Goal: Use online tool/utility: Utilize a website feature to perform a specific function

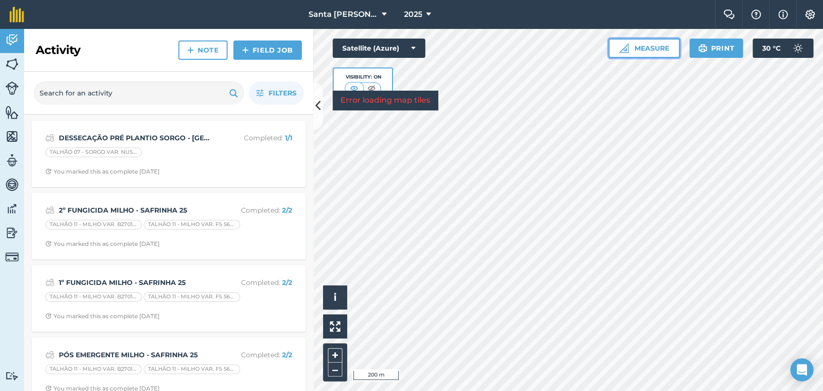
click at [652, 52] on button "Measure" at bounding box center [643, 48] width 71 height 19
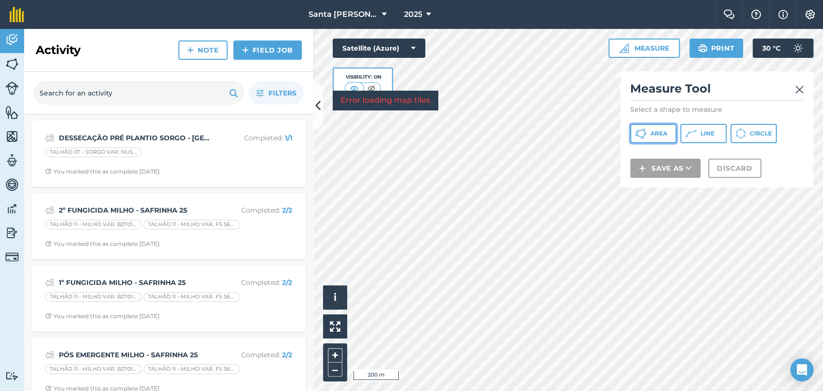
click at [650, 133] on span "Area" at bounding box center [658, 134] width 17 height 8
click at [662, 91] on div "Click to start drawing i © 2025 TomTom, Microsoft 100 m + – Satellite (Azure) V…" at bounding box center [567, 210] width 509 height 362
click at [300, 390] on html "Santa [PERSON_NAME] 2025 Farm Chat Help Info Settings Santa [PERSON_NAME] - 202…" at bounding box center [411, 195] width 823 height 391
click at [330, 336] on div "Click to start drawing i © 2025 TomTom, Microsoft 20 m + – Satellite (Azure) Vi…" at bounding box center [567, 210] width 509 height 362
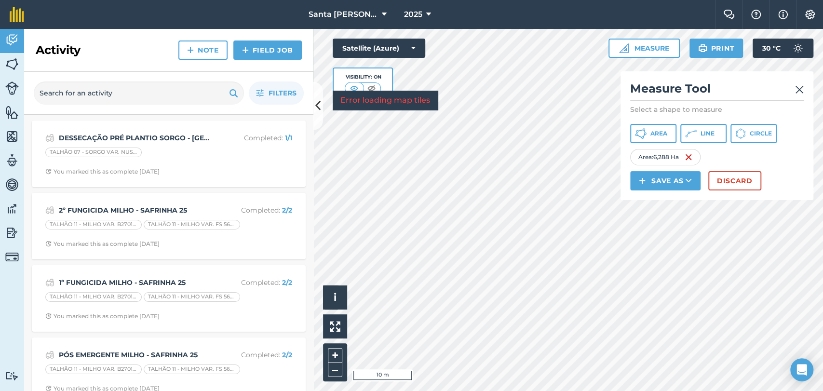
click at [664, 390] on html "Santa [PERSON_NAME] 2025 Farm Chat Help Info Settings Santa [PERSON_NAME] - 202…" at bounding box center [411, 195] width 823 height 391
click at [480, 110] on div "Click to start drawing i © 2025 TomTom, Microsoft 10 m + – Satellite (Azure) Vi…" at bounding box center [567, 210] width 509 height 362
drag, startPoint x: 394, startPoint y: 108, endPoint x: 758, endPoint y: 197, distance: 374.8
click at [758, 197] on div "Click to start drawing i © 2025 TomTom, Microsoft 10 m + – Satellite (Azure) Vi…" at bounding box center [567, 210] width 509 height 362
click at [701, 169] on div "Click to start drawing i © 2025 TomTom, Microsoft 200 m + – Satellite (Azure) V…" at bounding box center [567, 210] width 509 height 362
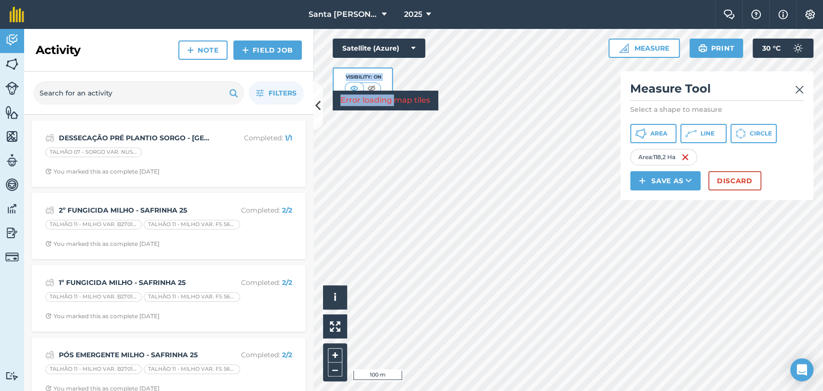
click at [649, 390] on html "Santa [PERSON_NAME] 2025 Farm Chat Help Info Settings Santa [PERSON_NAME] - 202…" at bounding box center [411, 195] width 823 height 391
click at [291, 319] on div "Activity Fields Livestock Features Maps Team Vehicles Data Reporting Billing Tu…" at bounding box center [411, 210] width 823 height 362
click at [620, 135] on div "Click to start drawing i © 2025 TomTom, Microsoft 10 m + – Satellite (Azure) Vi…" at bounding box center [567, 210] width 509 height 362
click at [636, 189] on div "Click to start drawing i © 2025 TomTom, Microsoft 10 m + – Satellite (Azure) Vi…" at bounding box center [567, 210] width 509 height 362
click at [636, 186] on div "Click to start drawing i © 2025 TomTom, Microsoft 5 m + – Satellite (Azure) Vis…" at bounding box center [567, 210] width 509 height 362
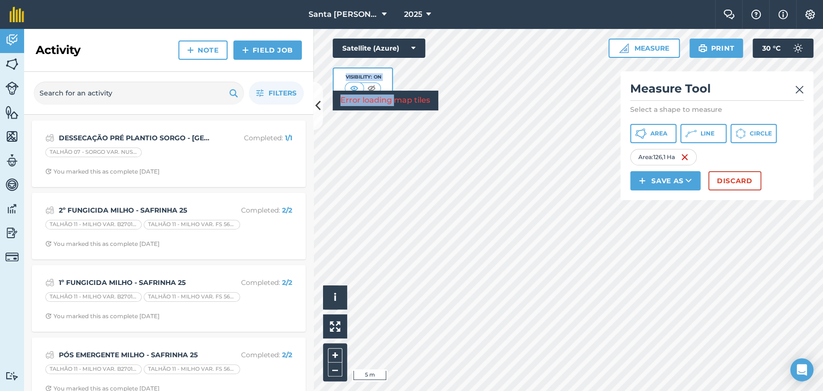
click at [674, 178] on div "Click to start drawing i © 2025 TomTom, Microsoft 5 m + – Satellite (Azure) Vis…" at bounding box center [567, 210] width 509 height 362
click at [310, 231] on div "Activity Fields Livestock Features Maps Team Vehicles Data Reporting Billing Tu…" at bounding box center [411, 210] width 823 height 362
click at [780, 167] on div "Click to start drawing i © 2025 TomTom, Microsoft 5 m + – Satellite (Azure) Vis…" at bounding box center [567, 210] width 509 height 362
click at [280, 343] on div "Activity Fields Livestock Features Maps Team Vehicles Data Reporting Billing Tu…" at bounding box center [411, 210] width 823 height 362
click at [410, 103] on div "Click to start drawing i © 2025 TomTom, Microsoft 200 m + – Satellite (Azure) V…" at bounding box center [567, 210] width 509 height 362
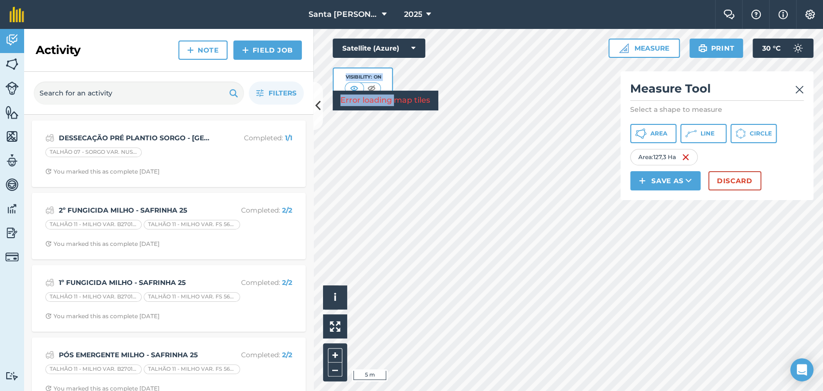
click at [776, 191] on div "Click to start drawing i © 2025 TomTom, Microsoft 5 m + – Satellite (Azure) Vis…" at bounding box center [567, 210] width 509 height 362
click at [736, 97] on div "Click to start drawing i © 2025 TomTom, Microsoft 5 m + – Satellite (Azure) Vis…" at bounding box center [567, 210] width 509 height 362
click at [435, 95] on div "Click to start drawing i © 2025 TomTom, Microsoft 5 m + – Satellite (Azure) Vis…" at bounding box center [567, 210] width 509 height 362
click at [729, 150] on div "Click to start drawing i © 2025 TomTom, Microsoft 5 m + – Satellite (Azure) Vis…" at bounding box center [567, 210] width 509 height 362
click at [634, 43] on div "Click to start drawing i © 2025 TomTom, Microsoft 5 m + – Satellite (Azure) Vis…" at bounding box center [567, 210] width 509 height 362
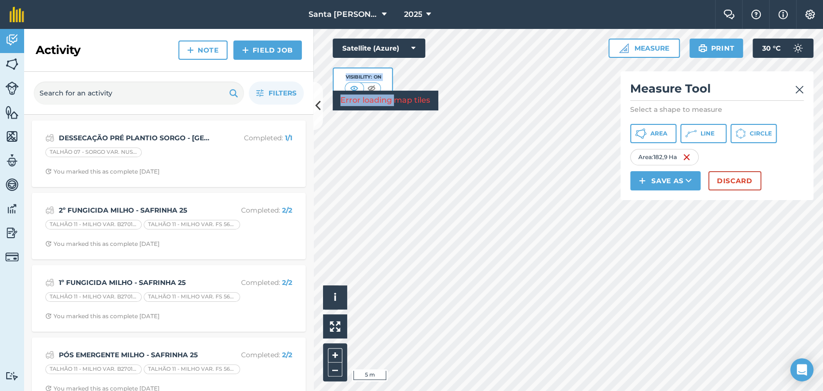
click at [419, 77] on div "Click to start drawing i © 2025 TomTom, Microsoft 5 m + – Satellite (Azure) Vis…" at bounding box center [567, 210] width 509 height 362
click at [530, 390] on html "Santa [PERSON_NAME] 2025 Farm Chat Help Info Settings Santa [PERSON_NAME] - 202…" at bounding box center [411, 195] width 823 height 391
click at [190, 181] on div "Activity Fields Livestock Features Maps Team Vehicles Data Reporting Billing Tu…" at bounding box center [411, 210] width 823 height 362
click at [181, 225] on div "Activity Fields Livestock Features Maps Team Vehicles Data Reporting Billing Tu…" at bounding box center [411, 210] width 823 height 362
click at [389, 204] on div "Click to start drawing i © 2025 TomTom, Microsoft 20 m + – Satellite (Azure) Vi…" at bounding box center [567, 210] width 509 height 362
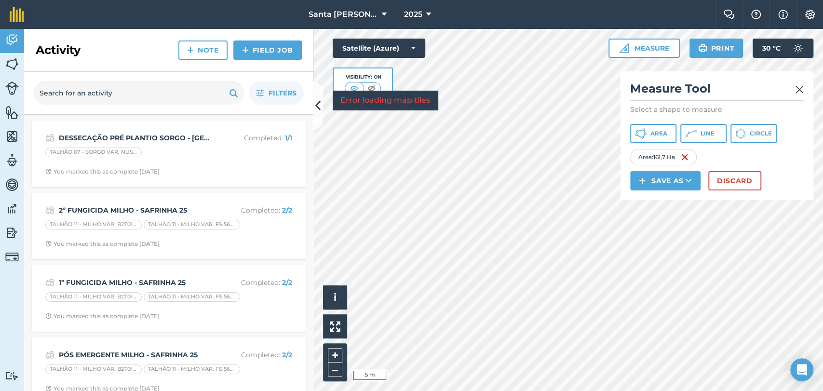
drag, startPoint x: 396, startPoint y: 104, endPoint x: 122, endPoint y: 349, distance: 367.5
click at [122, 349] on div "Activity Fields Livestock Features Maps Team Vehicles Data Reporting Billing Tu…" at bounding box center [411, 210] width 823 height 362
click at [154, 319] on div "Activity Fields Livestock Features Maps Team Vehicles Data Reporting Billing Tu…" at bounding box center [411, 210] width 823 height 362
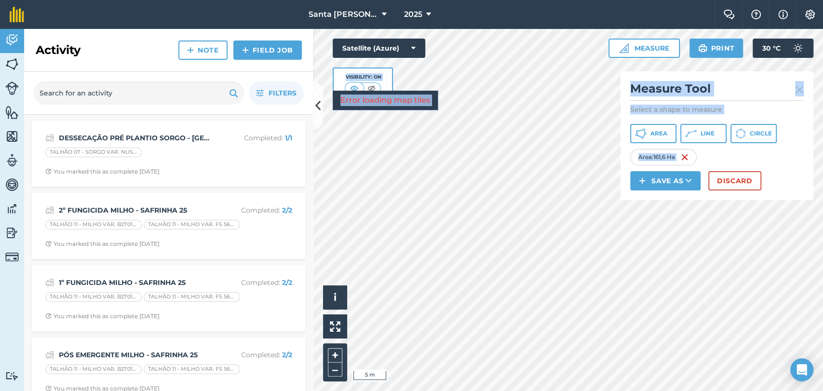
click at [469, 365] on div "Click to start drawing i © 2025 TomTom, Microsoft 5 m + – Satellite (Azure) Vis…" at bounding box center [567, 210] width 509 height 362
drag, startPoint x: 630, startPoint y: 197, endPoint x: 414, endPoint y: 407, distance: 301.6
click at [414, 390] on html "Santa [PERSON_NAME] 2025 Farm Chat Help Info Settings Santa [PERSON_NAME] - 202…" at bounding box center [411, 195] width 823 height 391
click at [655, 174] on button "Save as" at bounding box center [665, 180] width 70 height 19
click at [640, 205] on link "Field" at bounding box center [664, 202] width 67 height 21
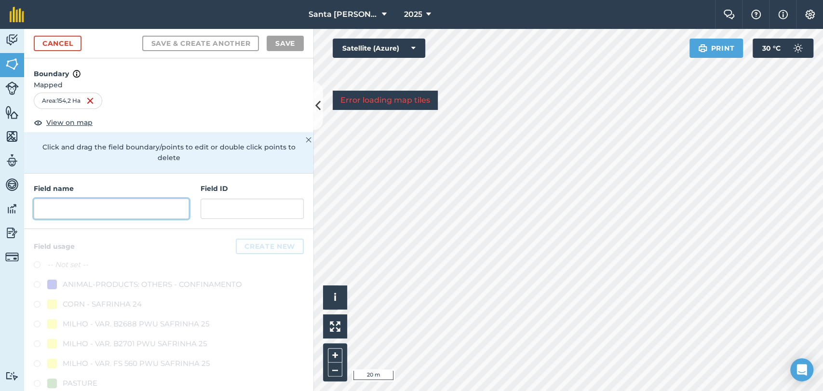
click at [97, 211] on input "text" at bounding box center [111, 209] width 155 height 20
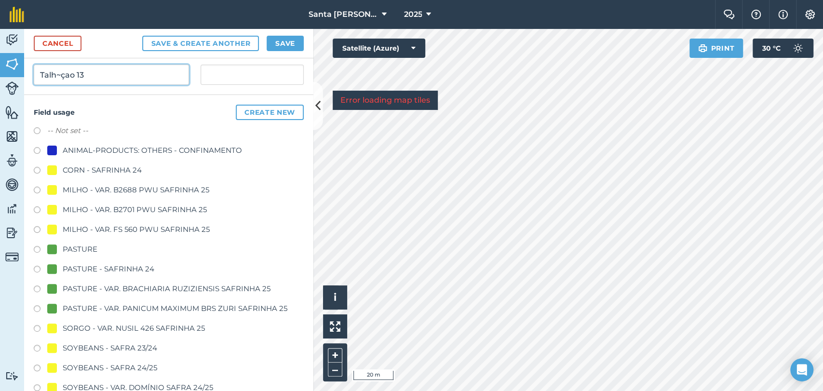
scroll to position [160, 0]
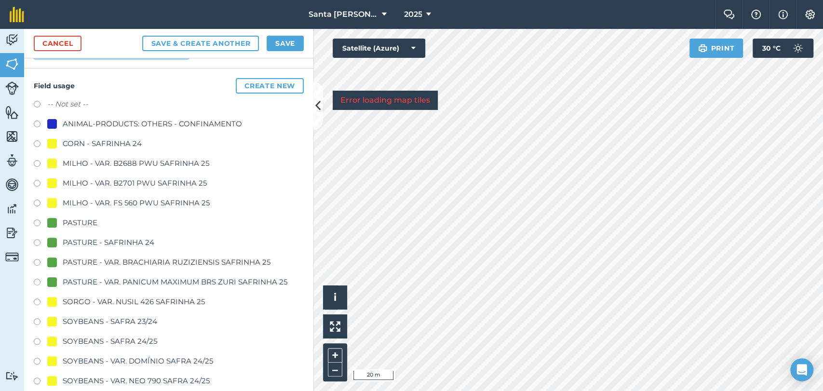
type input "Talh~çao 13"
click at [281, 43] on button "Save" at bounding box center [284, 43] width 37 height 15
